Goal: Navigation & Orientation: Find specific page/section

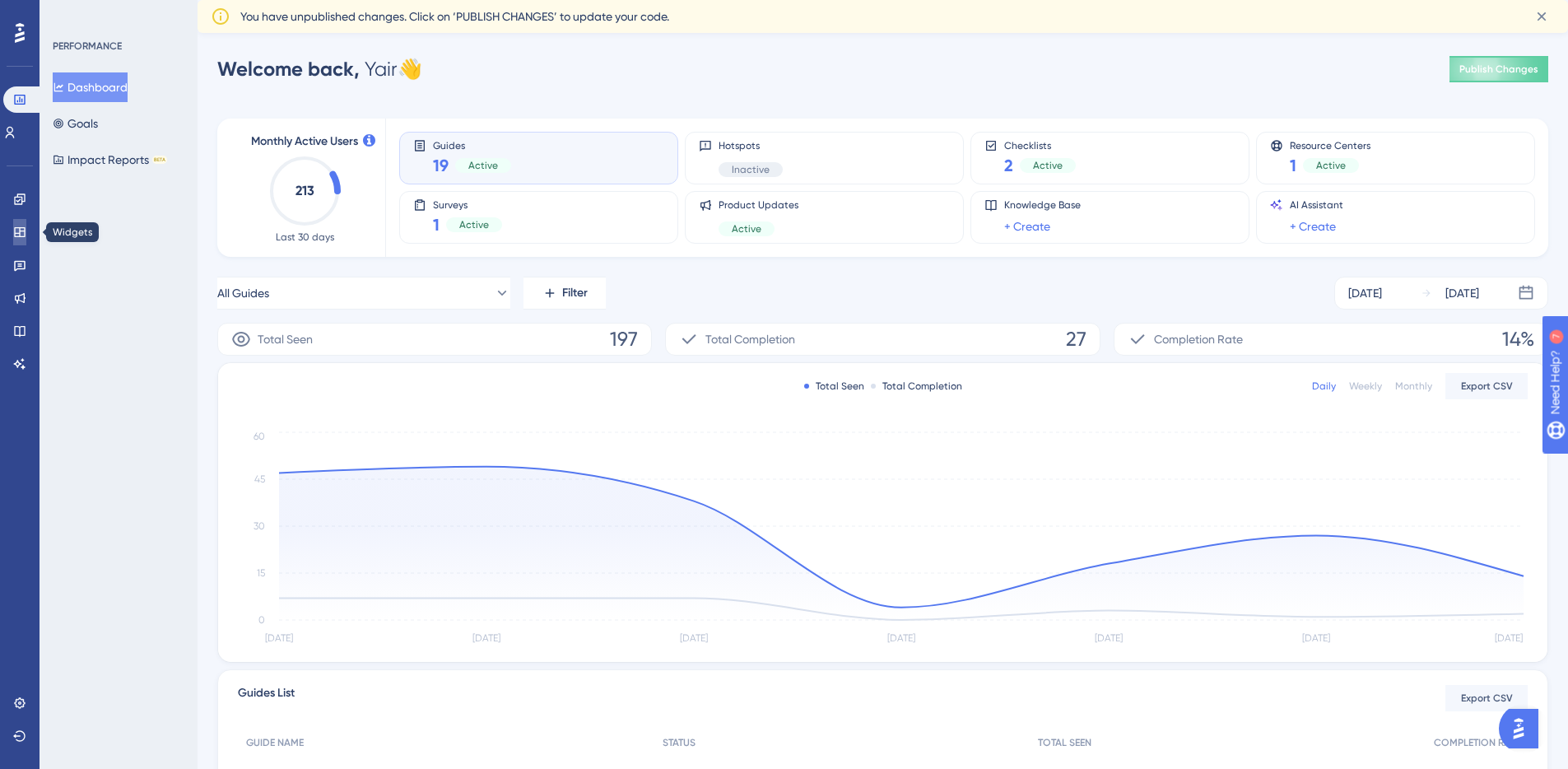
click at [14, 236] on icon at bounding box center [18, 232] width 11 height 10
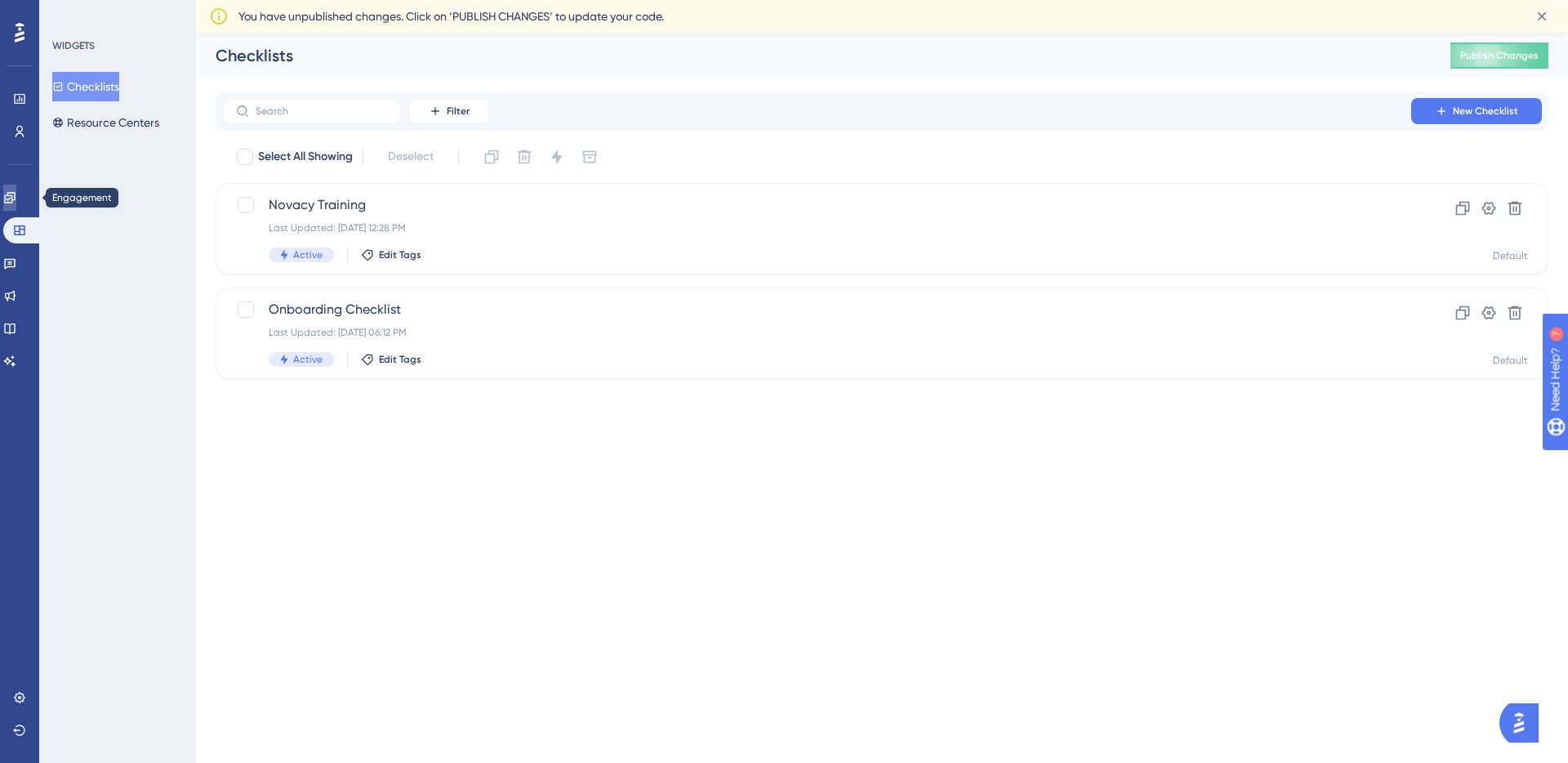
click at [16, 194] on icon at bounding box center [10, 198] width 13 height 13
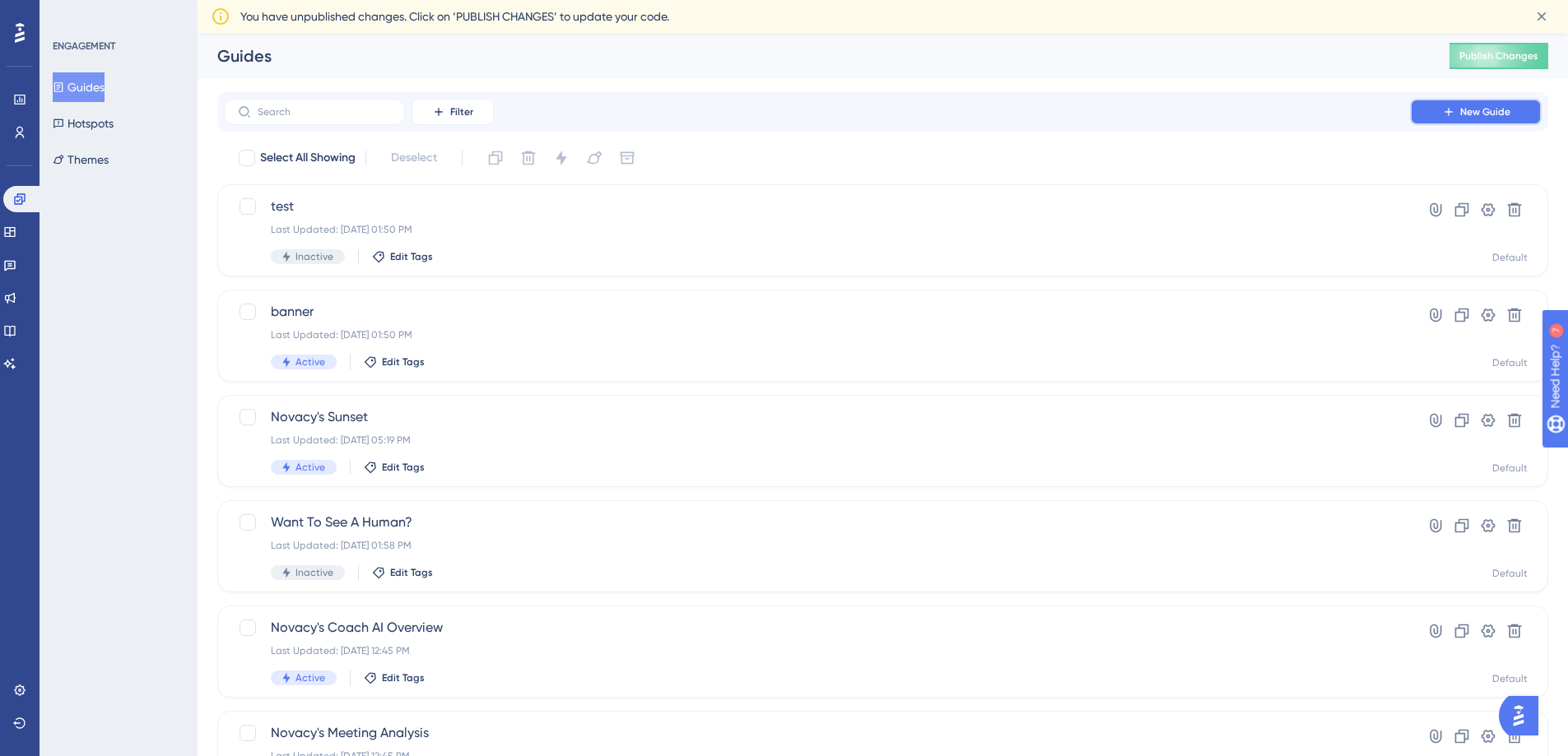
click at [1507, 119] on button "New Guide" at bounding box center [1475, 111] width 132 height 26
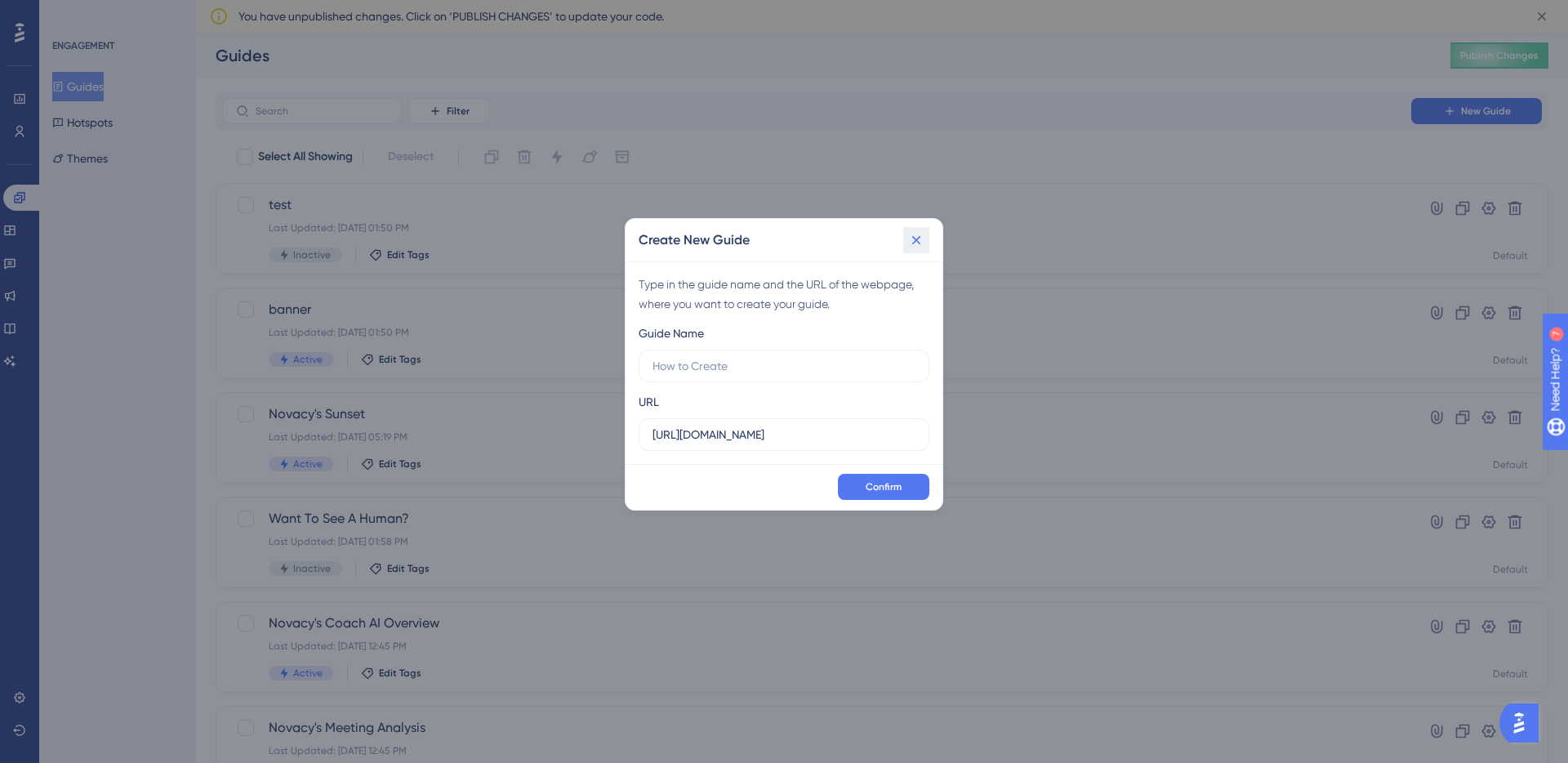
click at [920, 244] on icon at bounding box center [916, 240] width 16 height 16
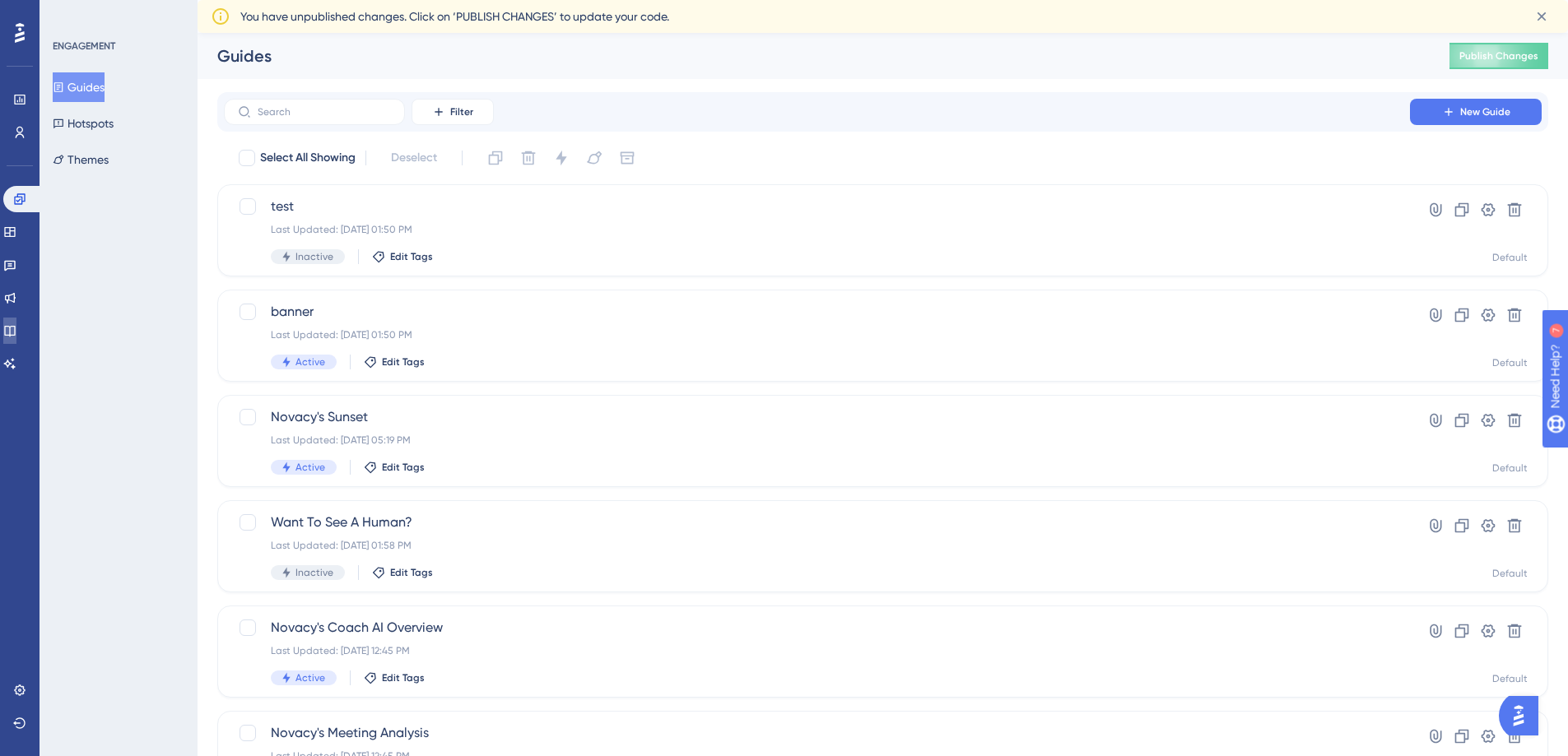
click at [16, 319] on link at bounding box center [10, 330] width 14 height 26
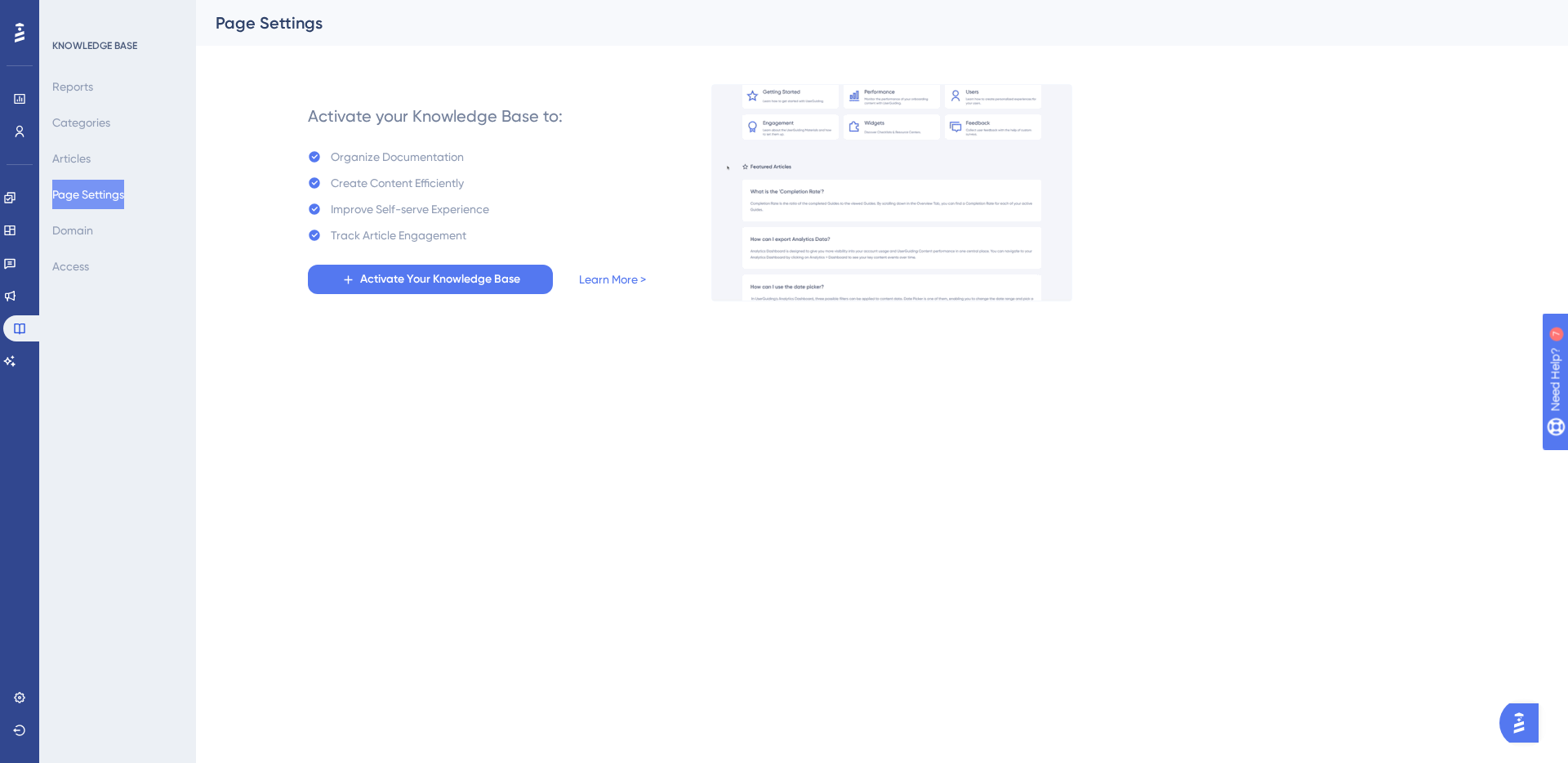
click at [156, 380] on div "KNOWLEDGE BASE Reports Categories Articles Page Settings Domain Access" at bounding box center [117, 381] width 157 height 763
